Goal: Task Accomplishment & Management: Use online tool/utility

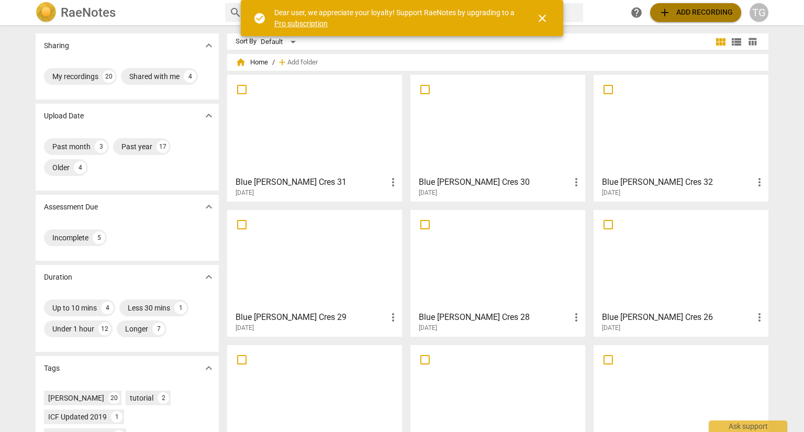
click at [692, 13] on span "add Add recording" at bounding box center [696, 12] width 74 height 13
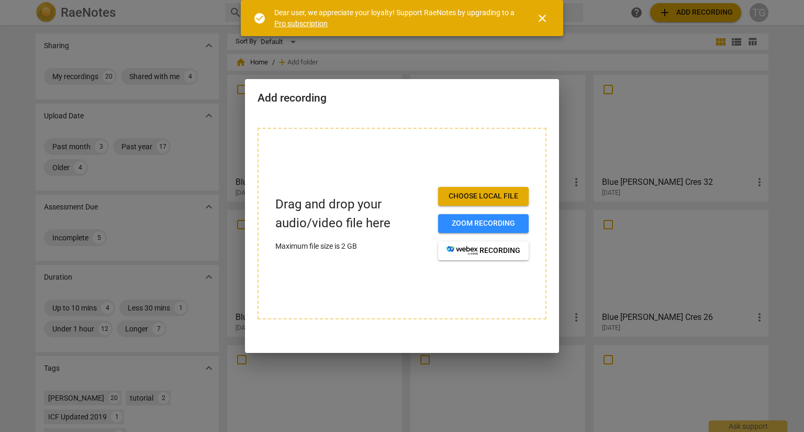
click at [549, 19] on span "close" at bounding box center [542, 18] width 25 height 13
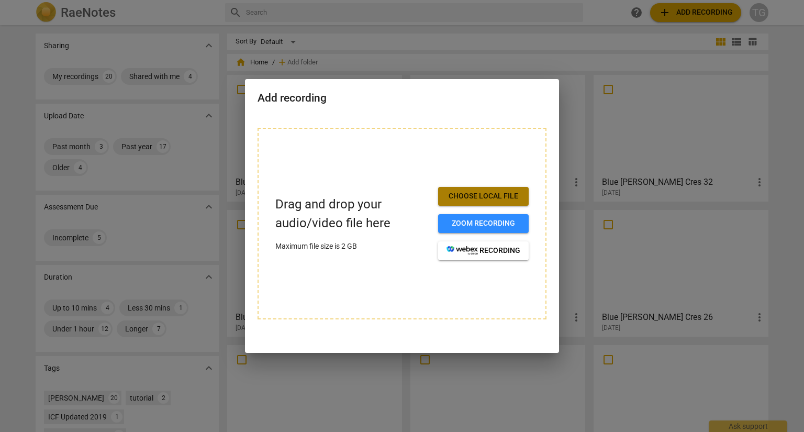
click at [483, 201] on span "Choose local file" at bounding box center [484, 196] width 74 height 10
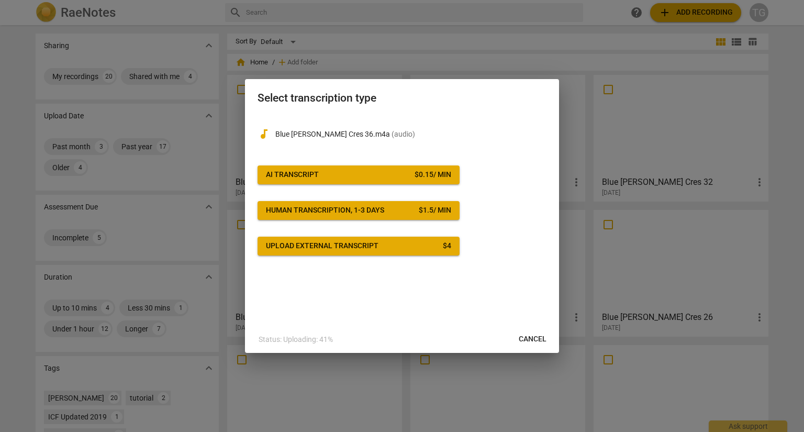
click at [361, 181] on button "AI Transcript $ 0.15 / min" at bounding box center [359, 174] width 202 height 19
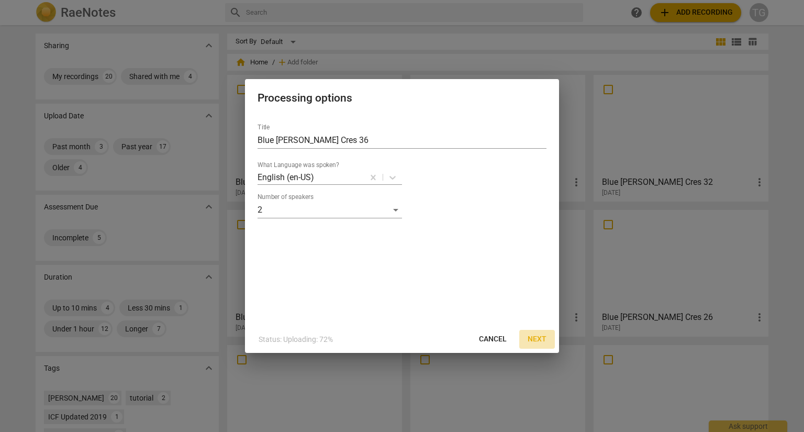
click at [532, 337] on span "Next" at bounding box center [537, 339] width 19 height 10
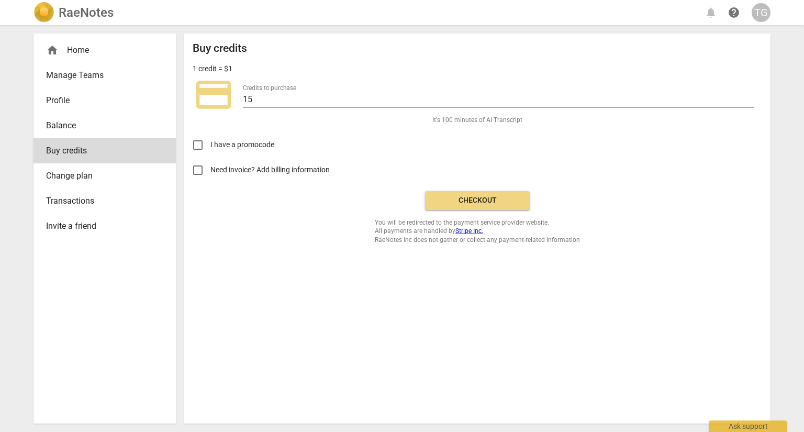
click at [481, 207] on button "Checkout" at bounding box center [477, 200] width 105 height 19
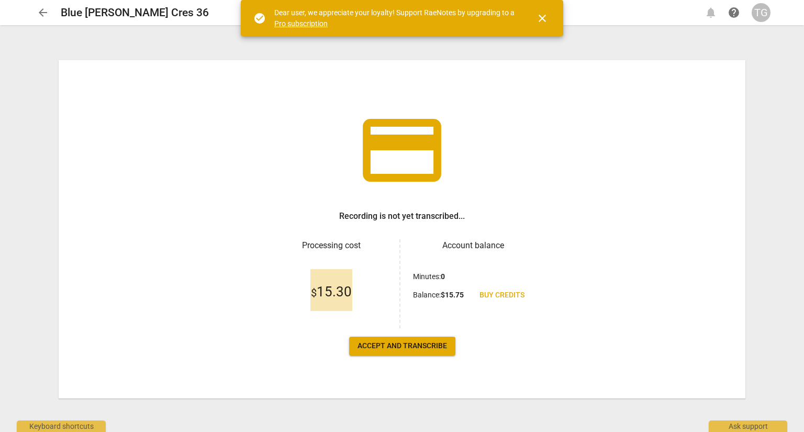
click at [415, 350] on span "Accept and transcribe" at bounding box center [403, 346] width 90 height 10
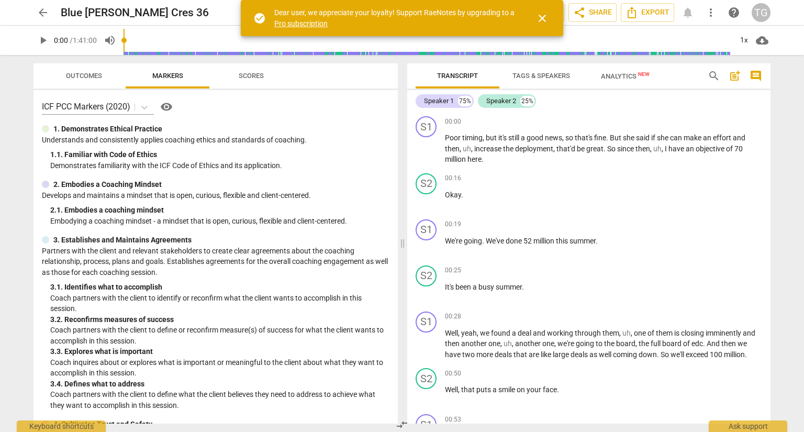
click at [255, 75] on span "Scores" at bounding box center [251, 76] width 25 height 8
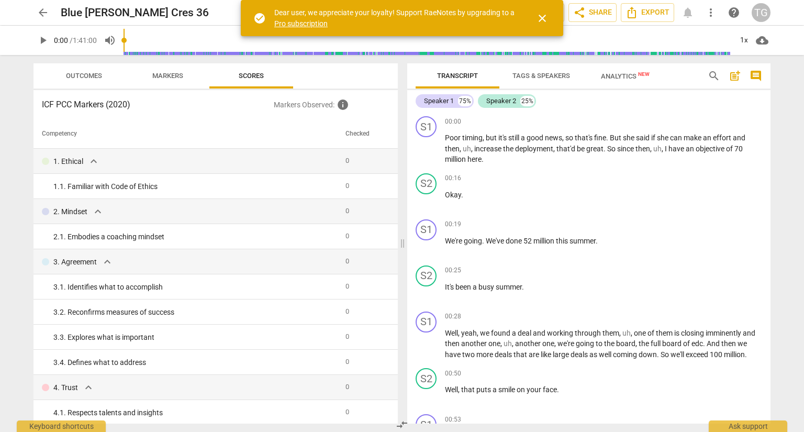
click at [546, 15] on span "close" at bounding box center [542, 18] width 13 height 13
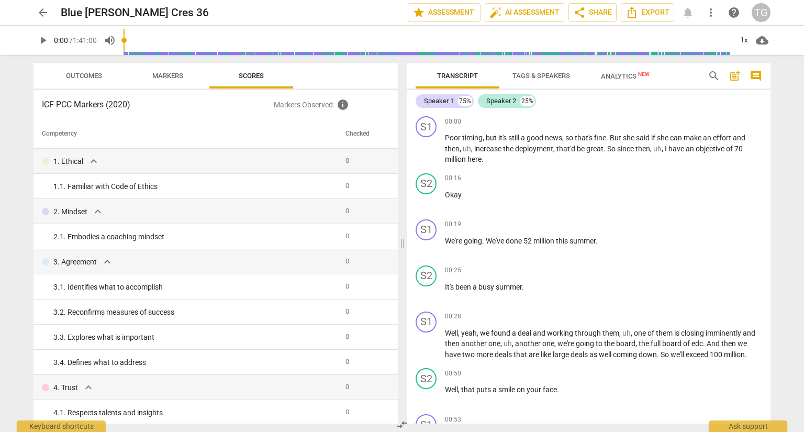
click at [549, 72] on span "Tags & Speakers" at bounding box center [542, 76] width 58 height 8
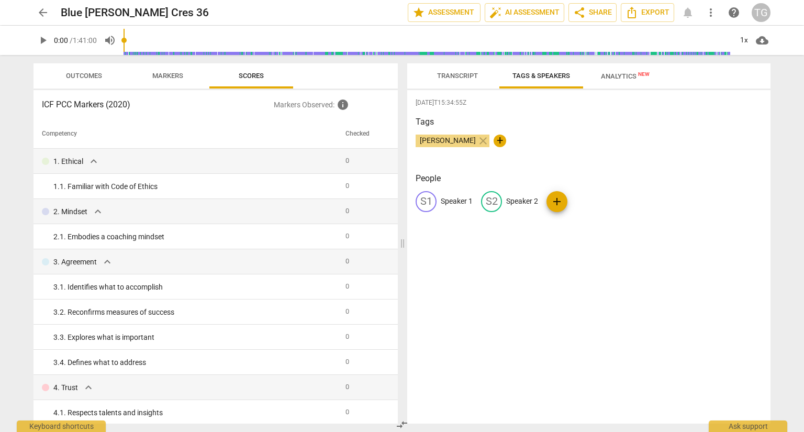
click at [452, 199] on p "Speaker 1" at bounding box center [457, 201] width 32 height 11
type input "Dom"
click at [590, 202] on p "Speaker 2" at bounding box center [590, 201] width 32 height 11
type input "[PERSON_NAME]"
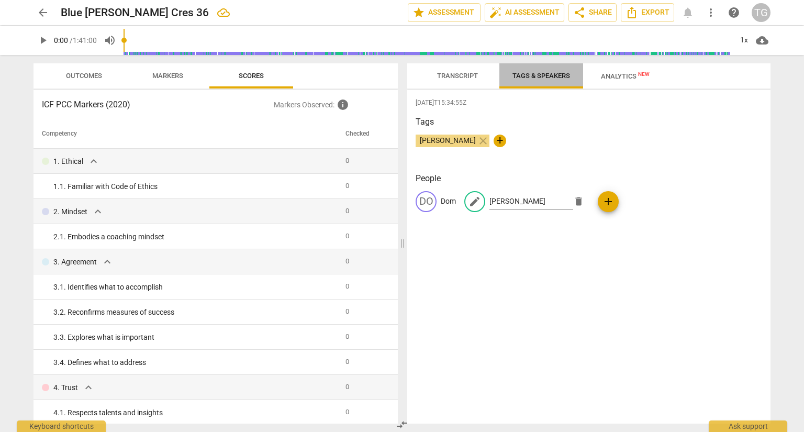
click at [549, 73] on span "Tags & Speakers" at bounding box center [542, 76] width 58 height 8
click at [177, 74] on span "Markers" at bounding box center [167, 76] width 31 height 8
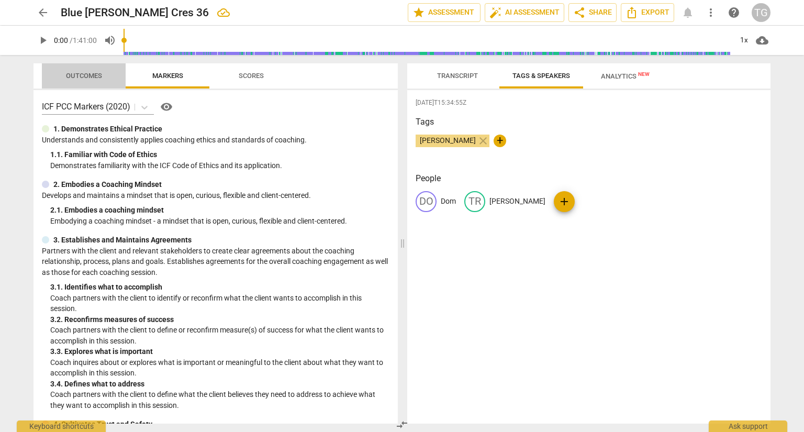
click at [91, 79] on span "Outcomes" at bounding box center [84, 76] width 36 height 8
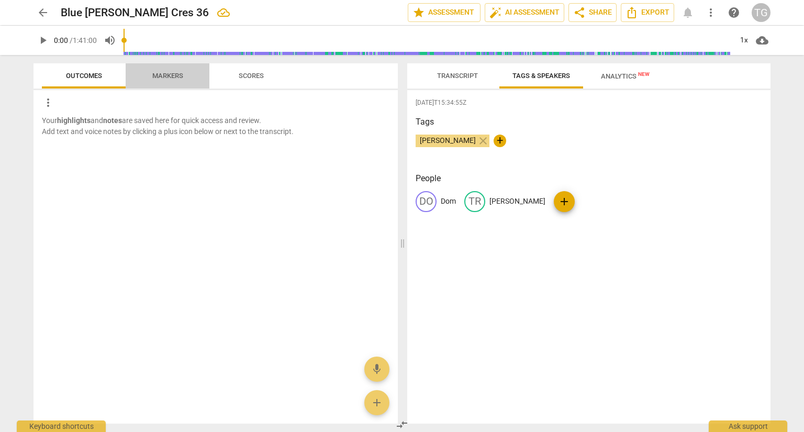
click at [164, 73] on span "Markers" at bounding box center [167, 76] width 31 height 8
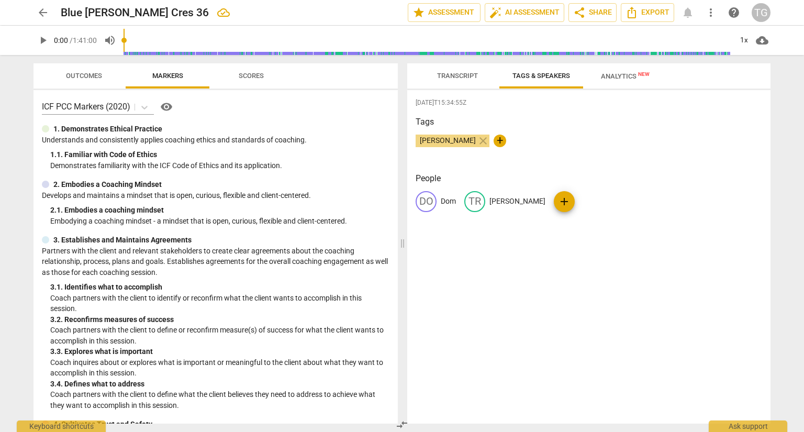
click at [623, 73] on span "Analytics New" at bounding box center [625, 76] width 49 height 8
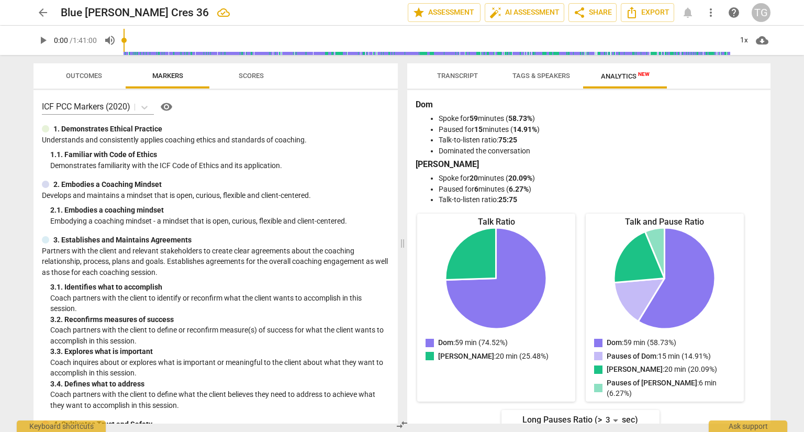
click at [253, 76] on span "Scores" at bounding box center [251, 76] width 25 height 8
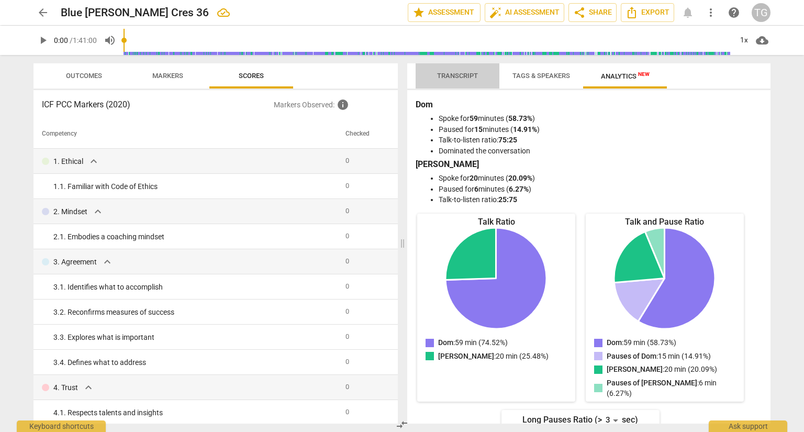
click at [456, 75] on span "Transcript" at bounding box center [457, 76] width 41 height 8
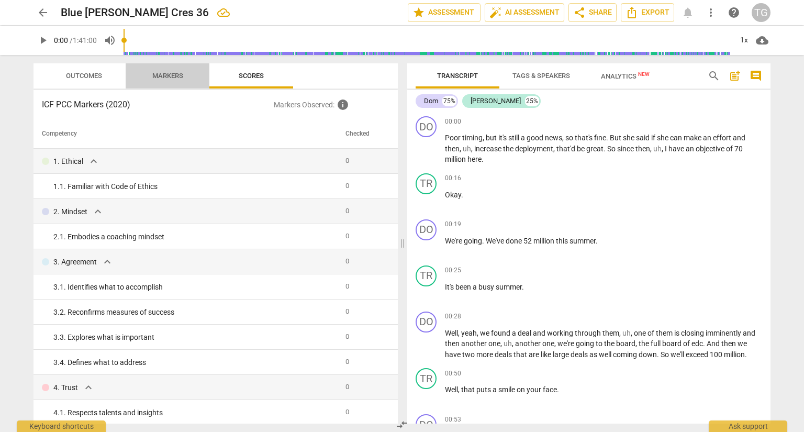
click at [165, 73] on span "Markers" at bounding box center [167, 76] width 31 height 8
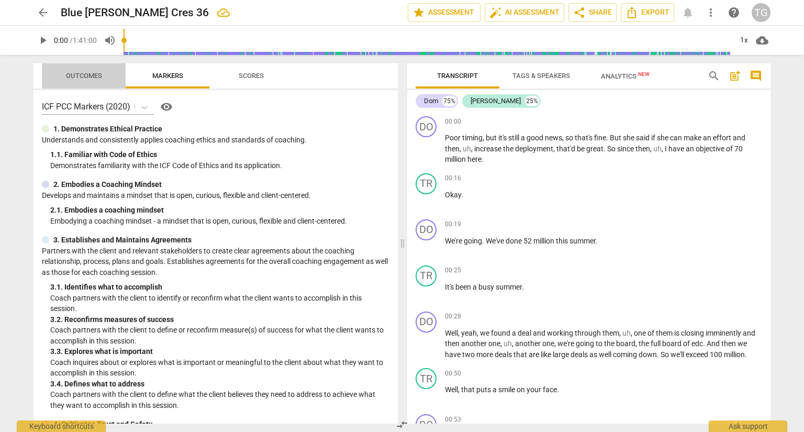
click at [73, 76] on span "Outcomes" at bounding box center [84, 76] width 36 height 8
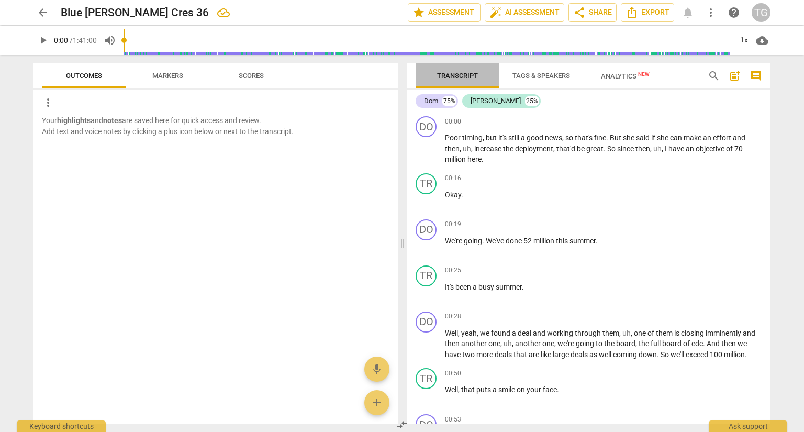
click at [460, 75] on span "Transcript" at bounding box center [457, 76] width 41 height 8
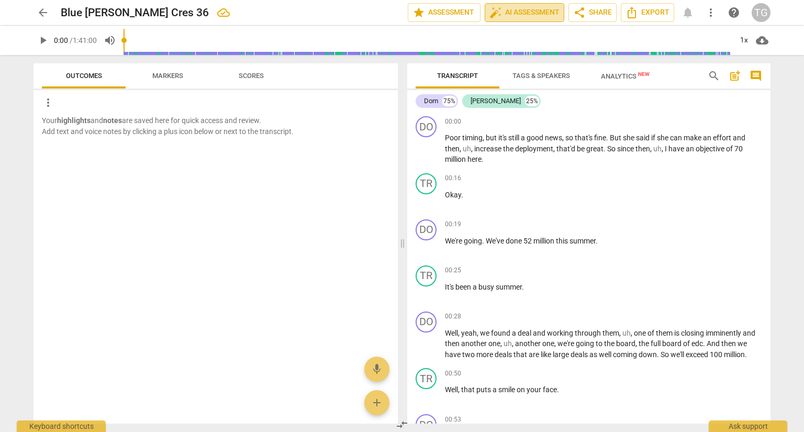
click at [541, 10] on span "auto_fix_high AI Assessment" at bounding box center [525, 12] width 70 height 13
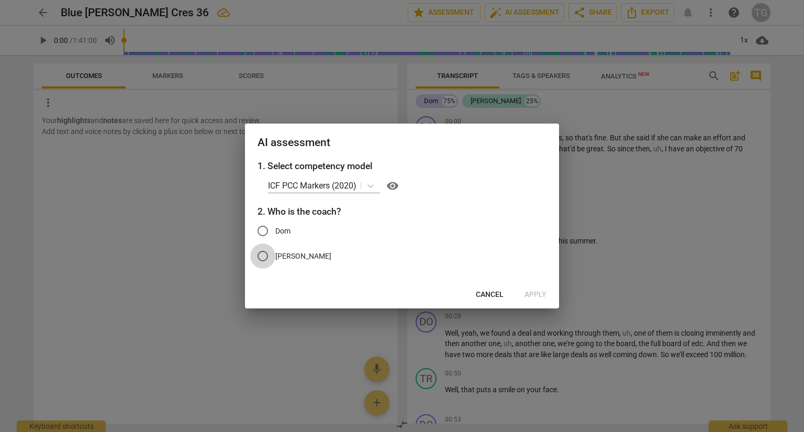
click at [262, 258] on input "[PERSON_NAME]" at bounding box center [262, 255] width 25 height 25
radio input "true"
click at [538, 293] on span "Apply" at bounding box center [536, 295] width 22 height 10
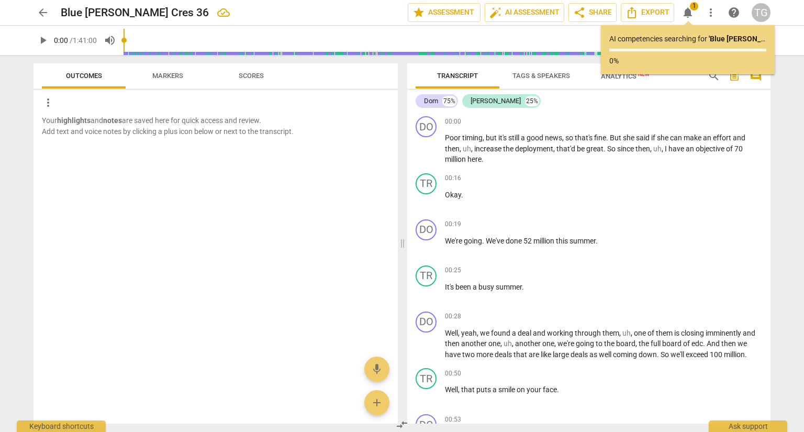
click at [178, 75] on span "Markers" at bounding box center [167, 76] width 31 height 8
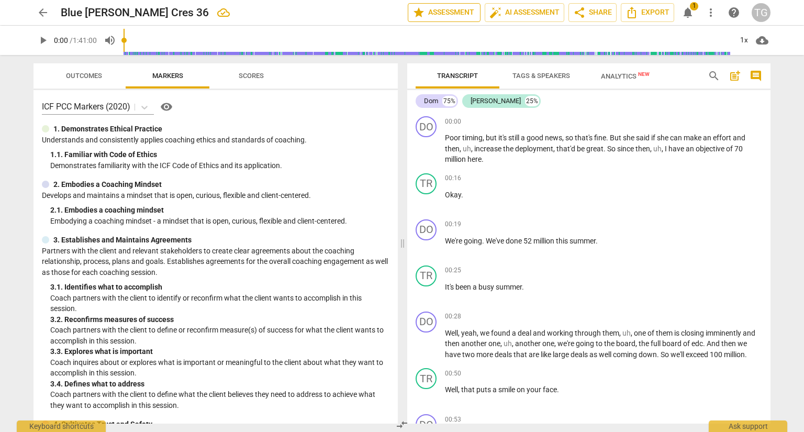
click at [450, 16] on span "star Assessment" at bounding box center [444, 12] width 63 height 13
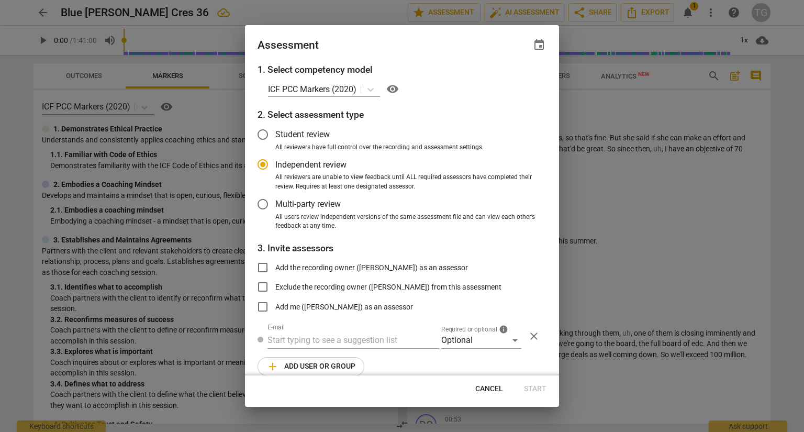
click at [752, 236] on div at bounding box center [402, 216] width 804 height 432
radio input "false"
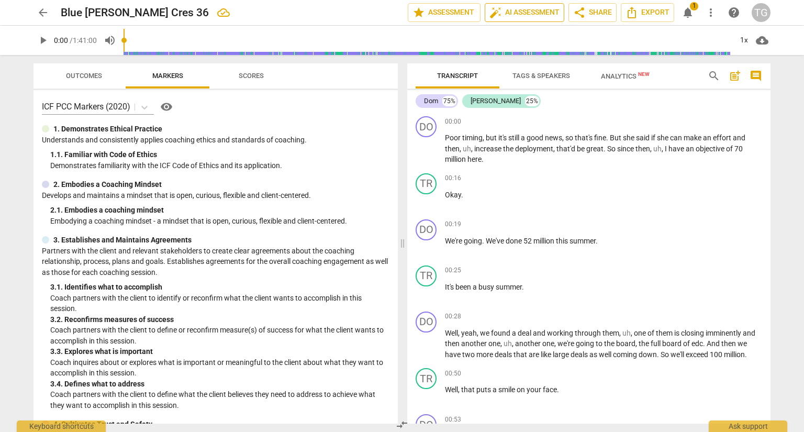
click at [520, 10] on span "auto_fix_high AI Assessment" at bounding box center [525, 12] width 70 height 13
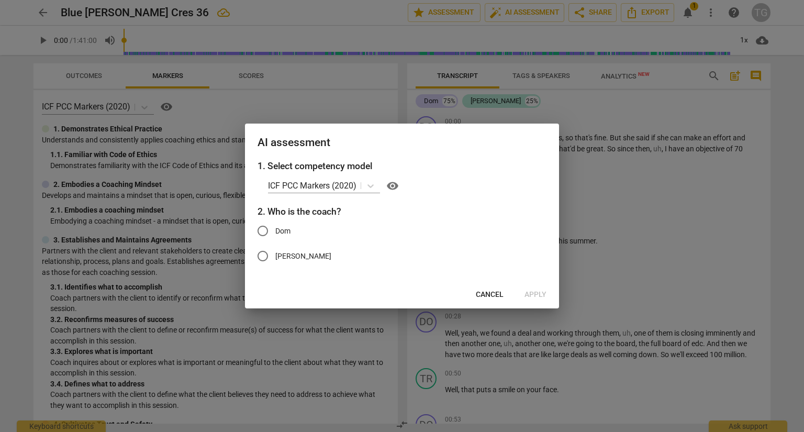
click at [260, 251] on input "[PERSON_NAME]" at bounding box center [262, 255] width 25 height 25
radio input "true"
click at [535, 293] on span "Apply" at bounding box center [536, 295] width 22 height 10
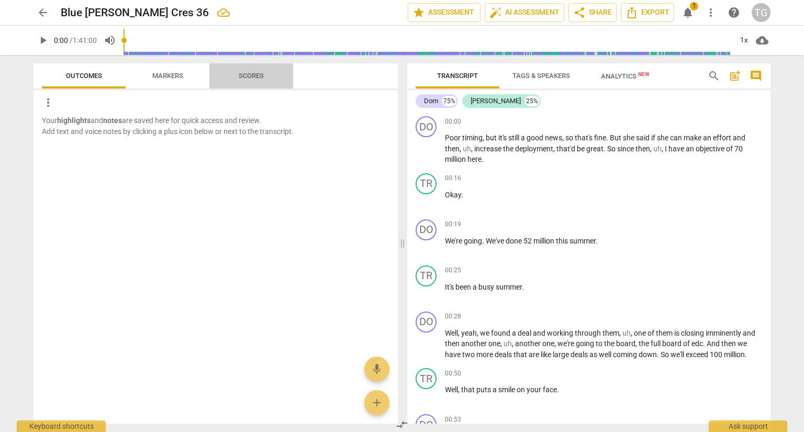
click at [249, 80] on span "Scores" at bounding box center [251, 76] width 50 height 14
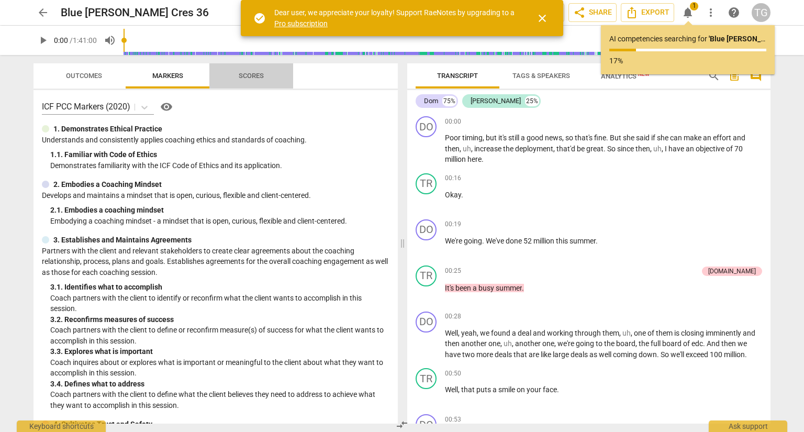
click at [252, 75] on span "Scores" at bounding box center [251, 76] width 25 height 8
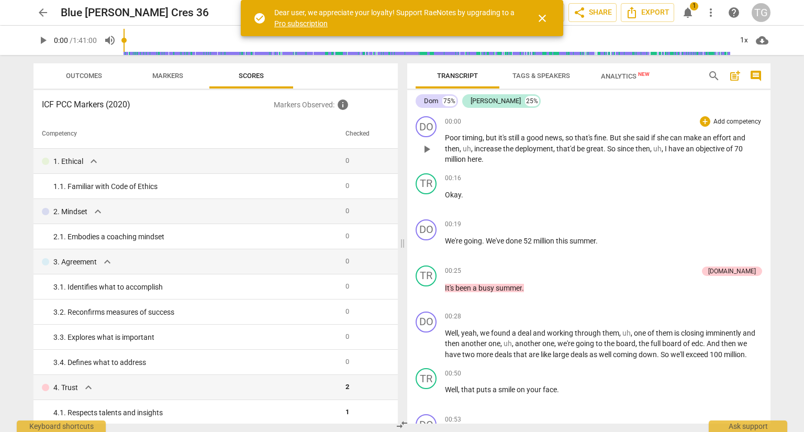
click at [545, 116] on div "00:00 + Add competency keyboard_arrow_right" at bounding box center [603, 121] width 317 height 10
click at [644, 12] on span "Export" at bounding box center [648, 12] width 44 height 13
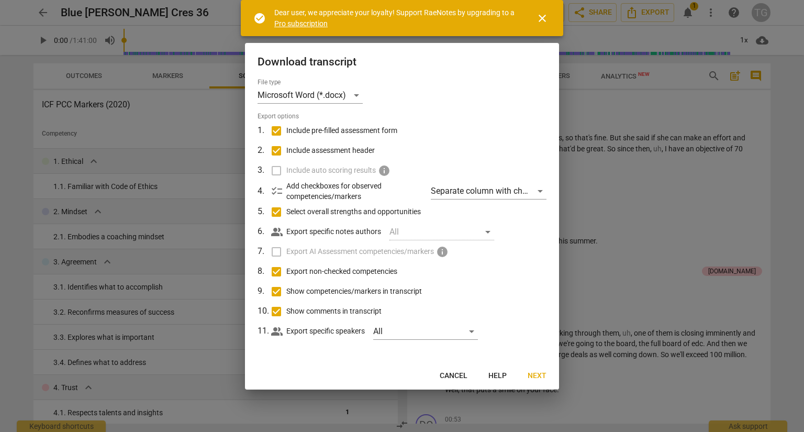
click at [538, 375] on span "Next" at bounding box center [537, 376] width 19 height 10
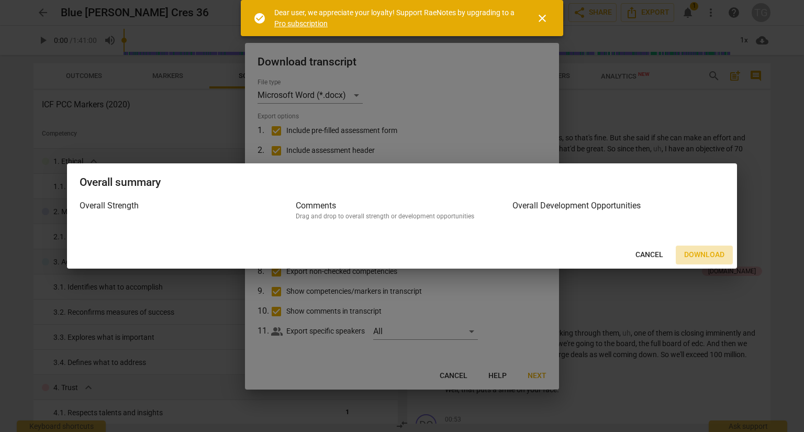
click at [703, 249] on button "Download" at bounding box center [704, 255] width 57 height 19
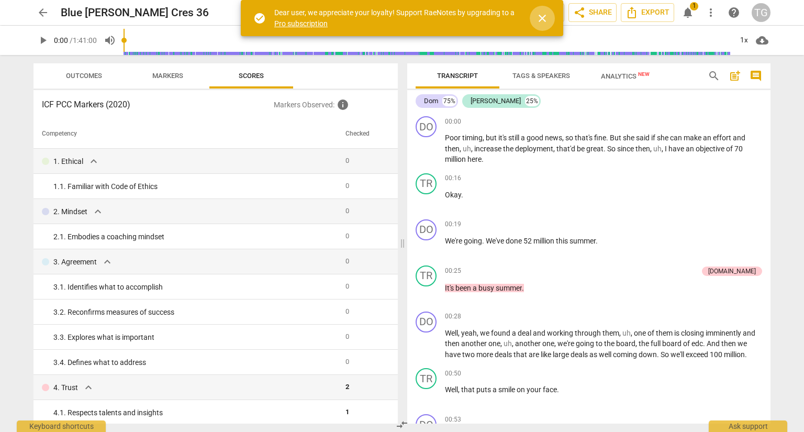
click at [548, 17] on span "close" at bounding box center [542, 18] width 13 height 13
